Goal: Task Accomplishment & Management: Complete application form

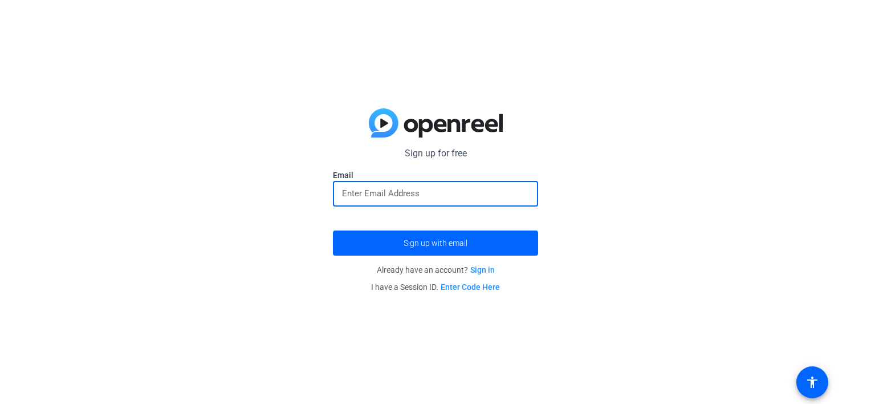
click at [397, 198] on input "email" at bounding box center [435, 193] width 187 height 14
type input "kotbarto@gmail.com"
click at [416, 237] on span "submit" at bounding box center [435, 242] width 205 height 27
click at [504, 25] on div "Sign up for free Email Sign up with email Already have an account? Sign in I ha…" at bounding box center [435, 202] width 871 height 404
click at [406, 191] on input "email" at bounding box center [435, 193] width 187 height 14
